Goal: Transaction & Acquisition: Purchase product/service

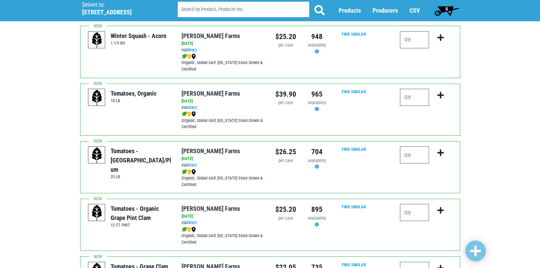
scroll to position [240, 0]
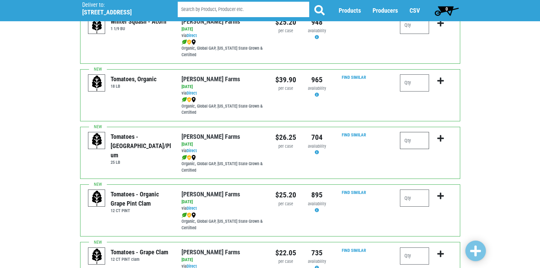
click at [422, 143] on input "number" at bounding box center [414, 140] width 29 height 17
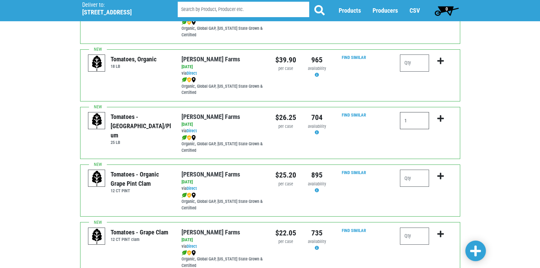
scroll to position [308, 0]
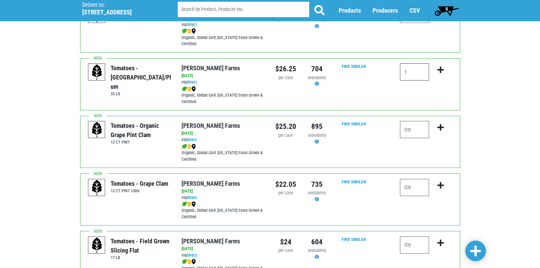
type input "1"
click at [417, 135] on input "number" at bounding box center [414, 129] width 29 height 17
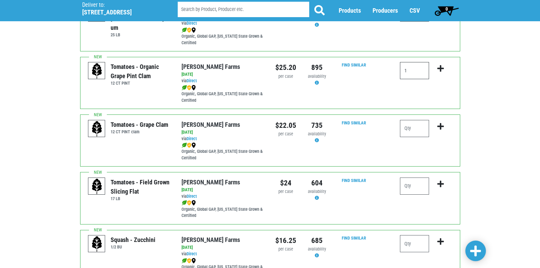
scroll to position [377, 0]
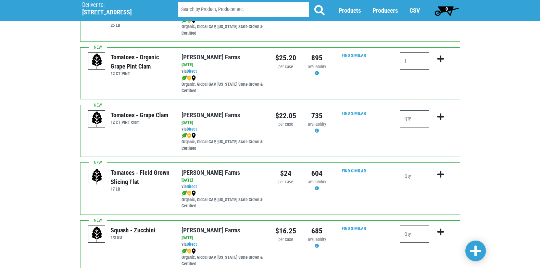
type input "1"
click at [420, 176] on input "number" at bounding box center [414, 176] width 29 height 17
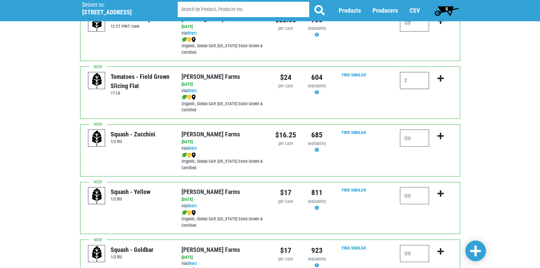
scroll to position [479, 0]
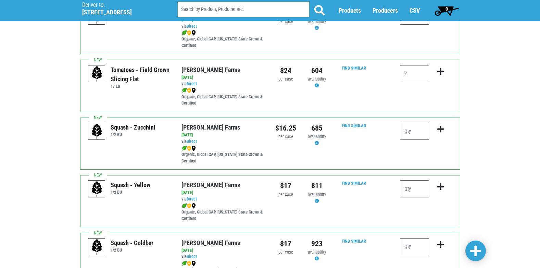
type input "2"
click at [410, 132] on input "number" at bounding box center [414, 131] width 29 height 17
type input "1"
click at [409, 184] on input "number" at bounding box center [414, 188] width 29 height 17
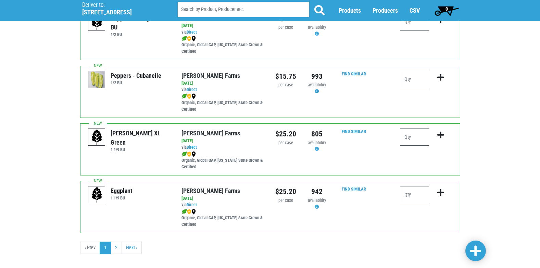
scroll to position [993, 0]
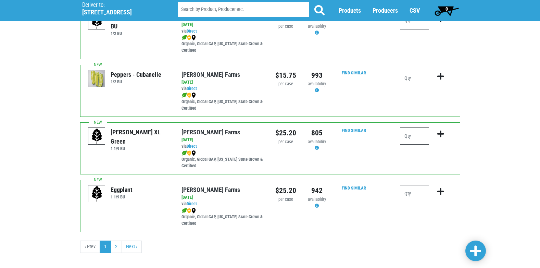
click at [414, 143] on input "number" at bounding box center [414, 135] width 29 height 17
type input "1"
click at [480, 256] on span at bounding box center [475, 251] width 11 height 12
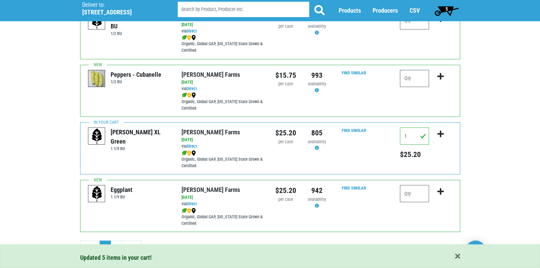
click at [117, 248] on div "Updated 5 items in your cart!" at bounding box center [270, 256] width 540 height 24
click at [117, 242] on link "2" at bounding box center [116, 246] width 11 height 12
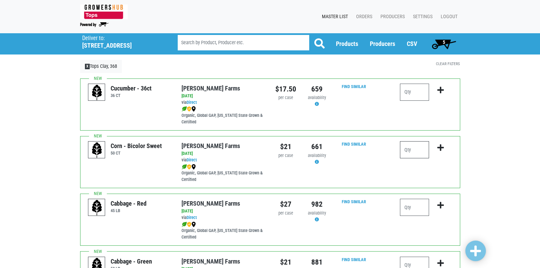
click at [421, 148] on input "number" at bounding box center [414, 149] width 29 height 17
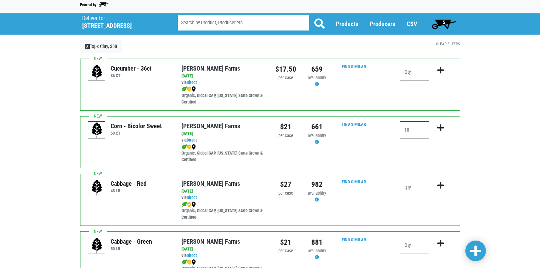
scroll to position [34, 0]
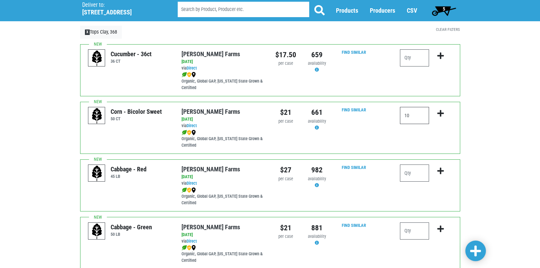
type input "10"
click at [402, 225] on input "number" at bounding box center [414, 230] width 29 height 17
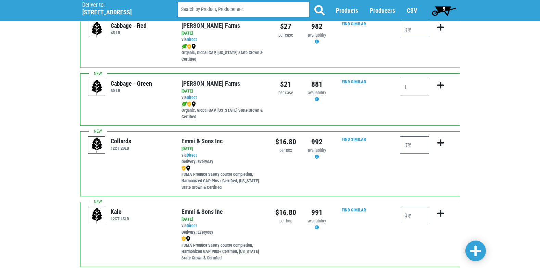
scroll to position [205, 0]
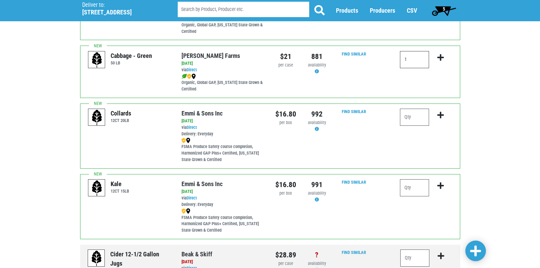
type input "1"
click at [422, 189] on input "number" at bounding box center [414, 187] width 29 height 17
type input "1"
click at [483, 255] on link at bounding box center [475, 250] width 21 height 21
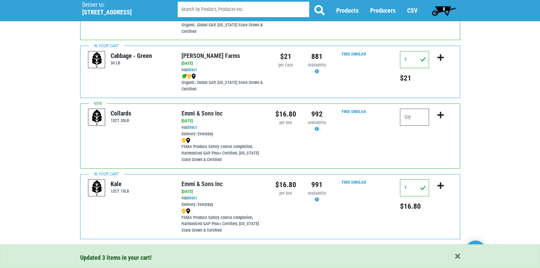
click at [448, 9] on span "8" at bounding box center [444, 11] width 30 height 14
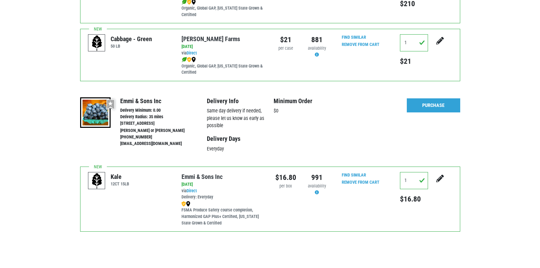
scroll to position [494, 0]
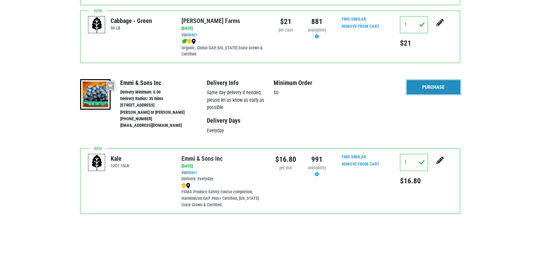
click at [425, 83] on link "Purchase" at bounding box center [433, 87] width 53 height 14
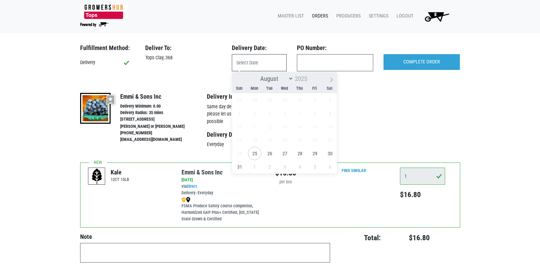
click at [244, 61] on input "text" at bounding box center [259, 62] width 55 height 17
click at [271, 148] on span "26" at bounding box center [269, 153] width 13 height 13
type input "2025-08-26"
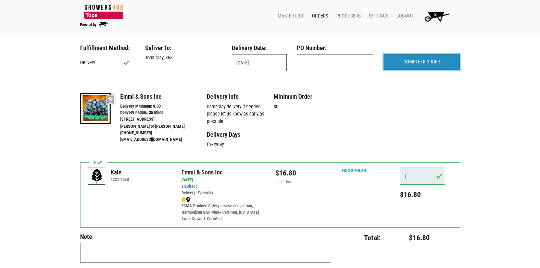
click at [413, 63] on input "COMPLETE ORDER" at bounding box center [421, 62] width 76 height 16
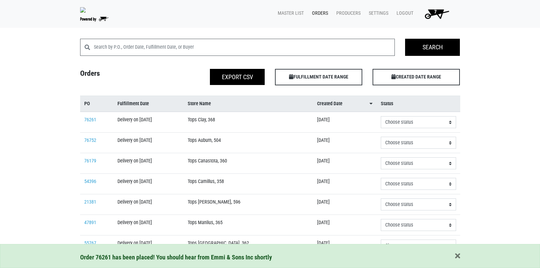
click at [438, 17] on span "7" at bounding box center [435, 14] width 39 height 12
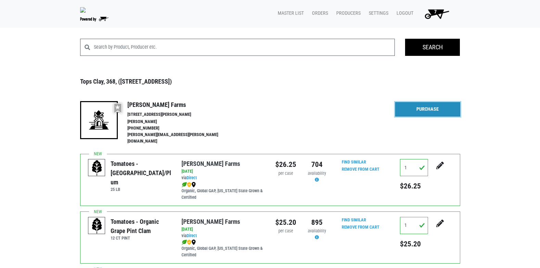
click at [418, 113] on link "Purchase" at bounding box center [427, 109] width 65 height 14
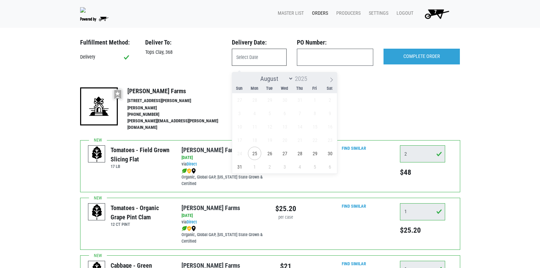
click at [249, 66] on input "text" at bounding box center [259, 57] width 55 height 17
click at [268, 155] on span "26" at bounding box center [269, 153] width 13 height 13
type input "2025-08-26"
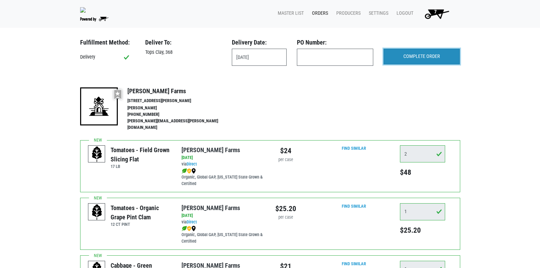
click at [395, 63] on input "COMPLETE ORDER" at bounding box center [421, 57] width 76 height 16
